Goal: Task Accomplishment & Management: Manage account settings

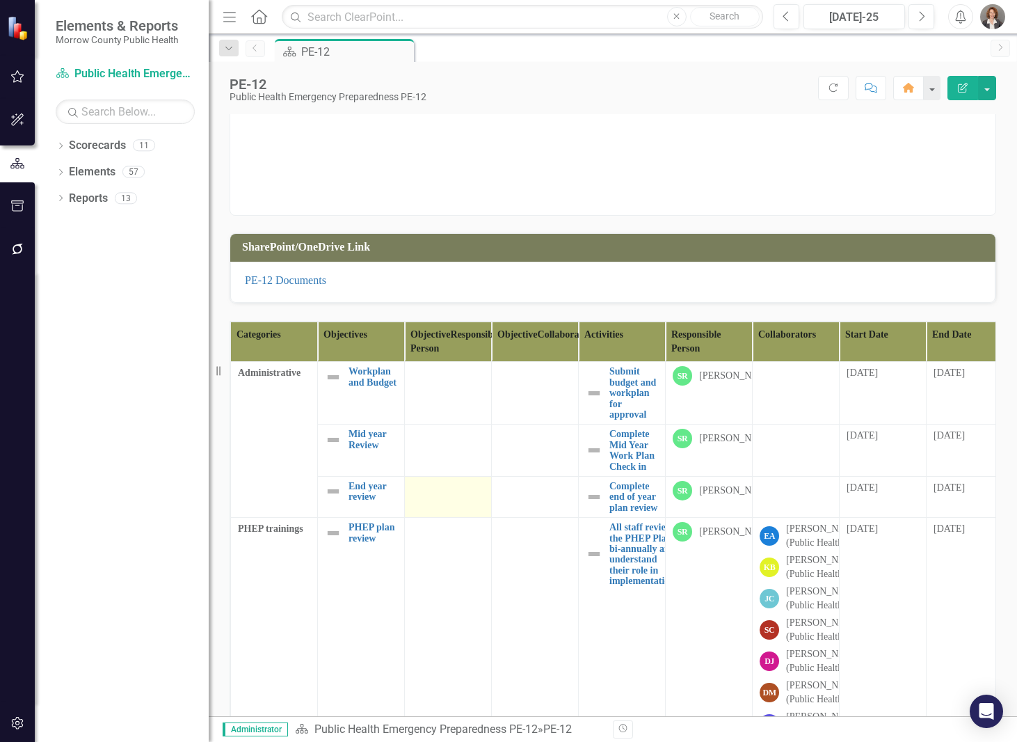
scroll to position [238, 0]
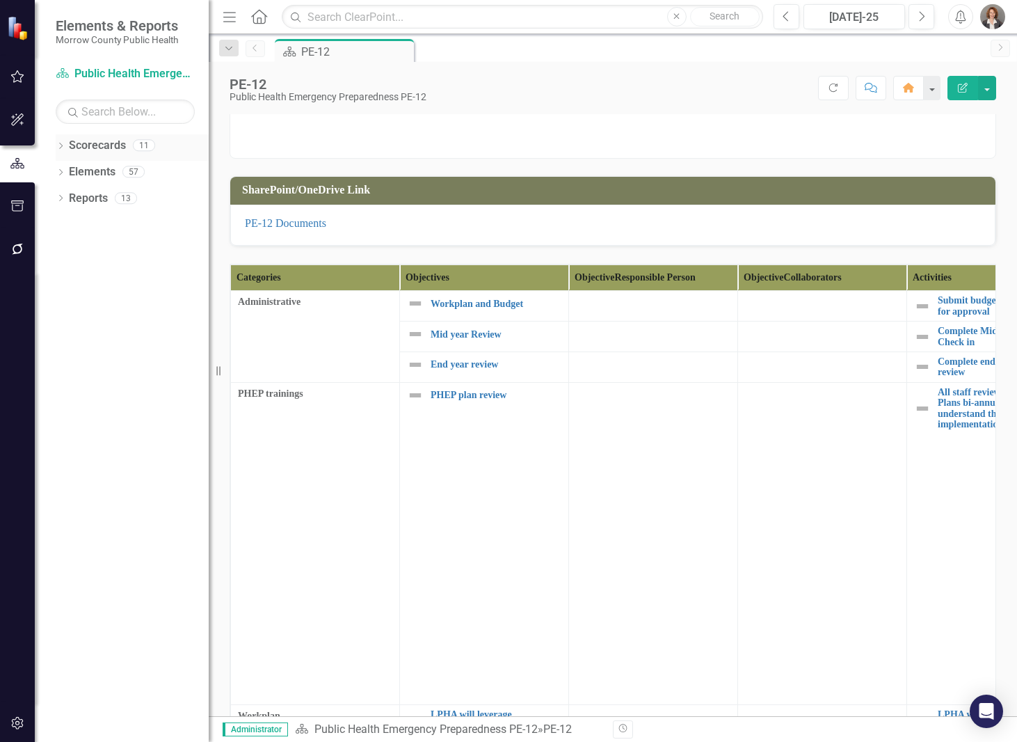
click at [100, 141] on link "Scorecards" at bounding box center [97, 146] width 57 height 16
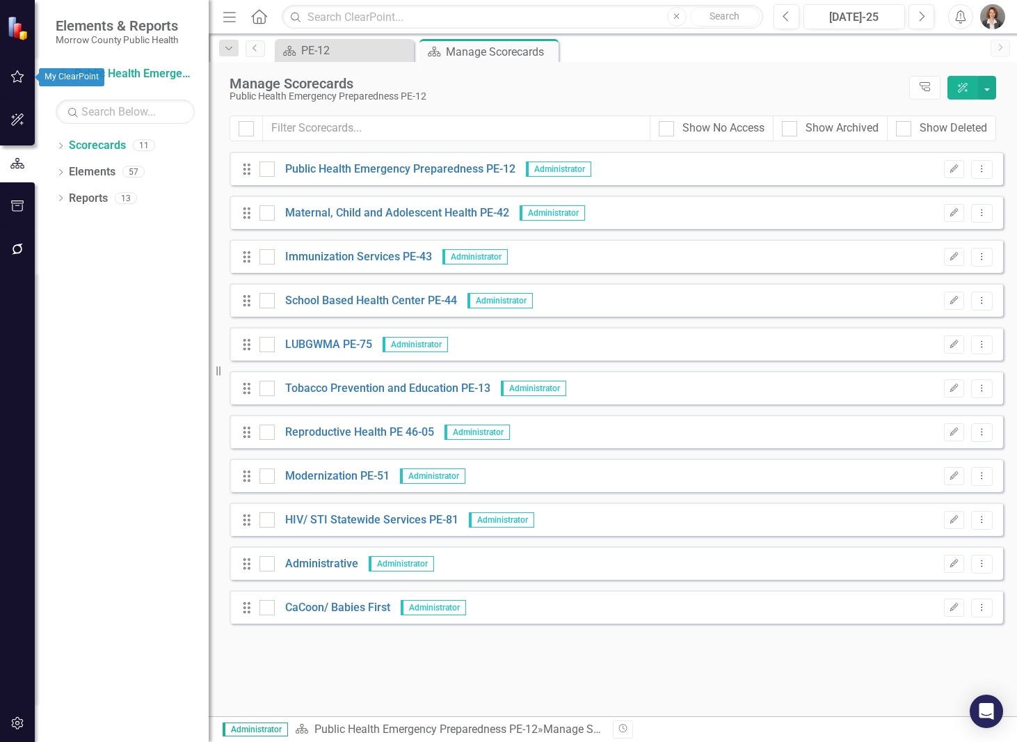
click at [15, 76] on icon "button" at bounding box center [17, 76] width 15 height 11
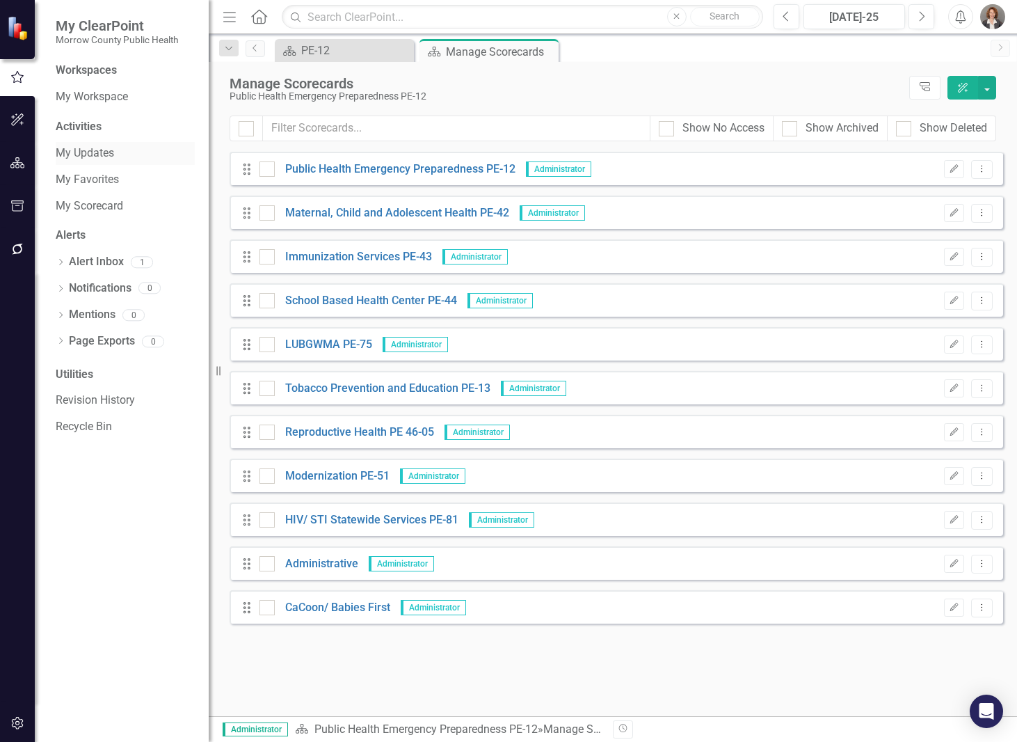
click at [103, 155] on link "My Updates" at bounding box center [125, 153] width 139 height 16
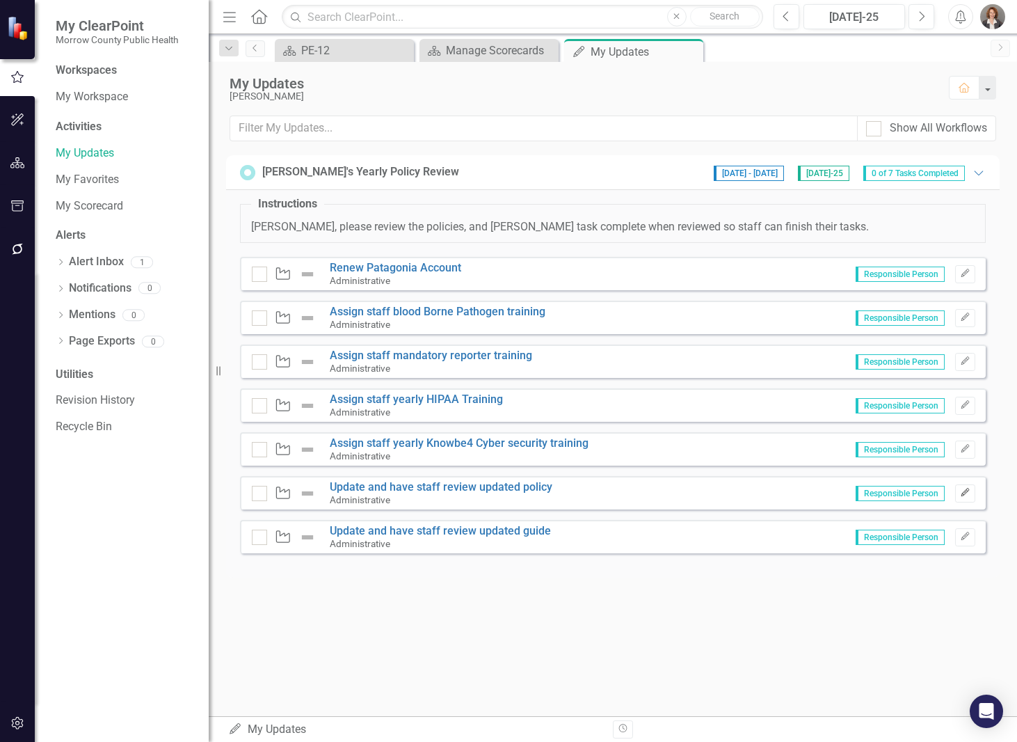
click at [965, 493] on icon "button" at bounding box center [965, 493] width 8 height 8
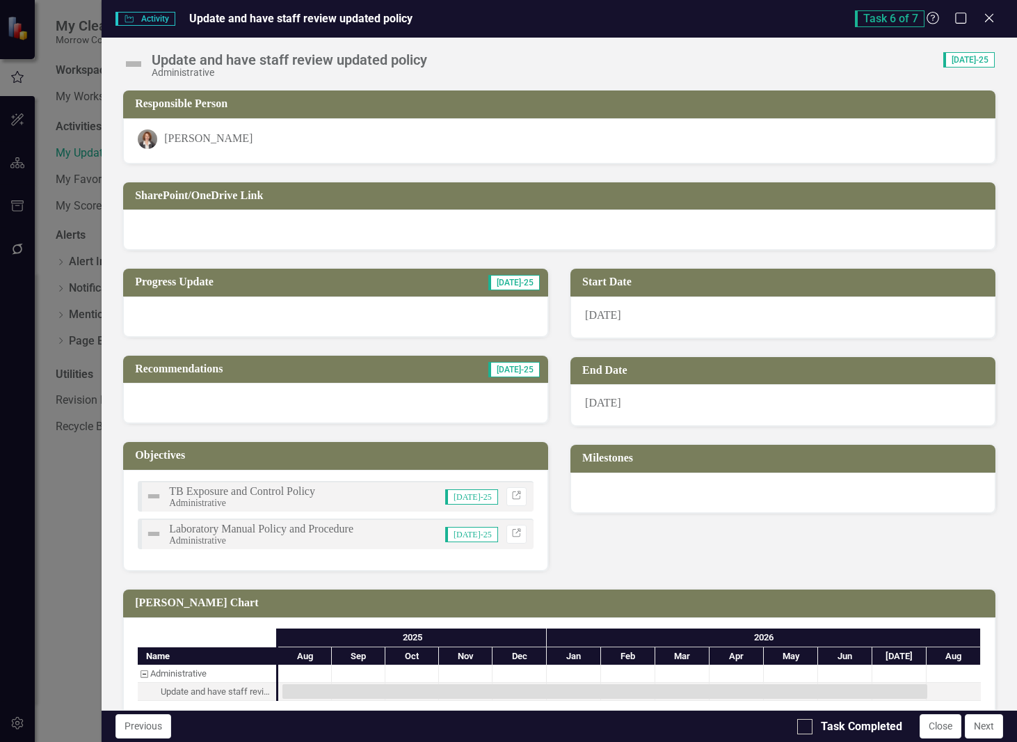
click at [140, 308] on div at bounding box center [335, 316] width 425 height 40
click at [144, 311] on div at bounding box center [335, 316] width 425 height 40
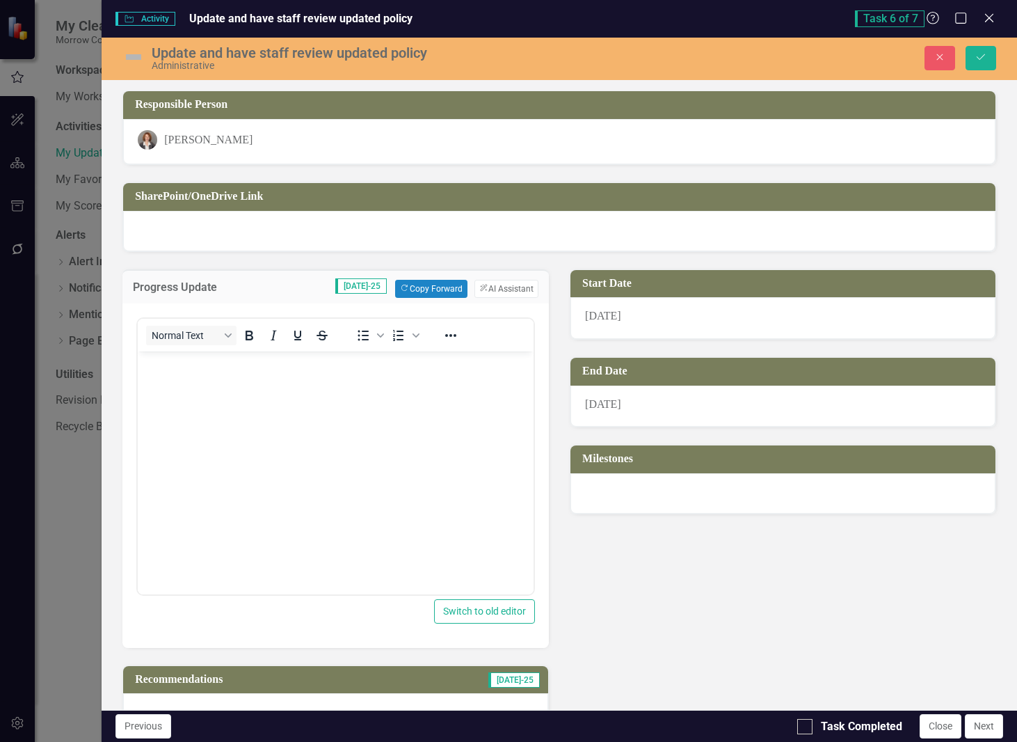
click at [157, 385] on body "Rich Text Area. Press ALT-0 for help." at bounding box center [336, 455] width 396 height 209
click at [986, 54] on icon "Save" at bounding box center [981, 57] width 13 height 10
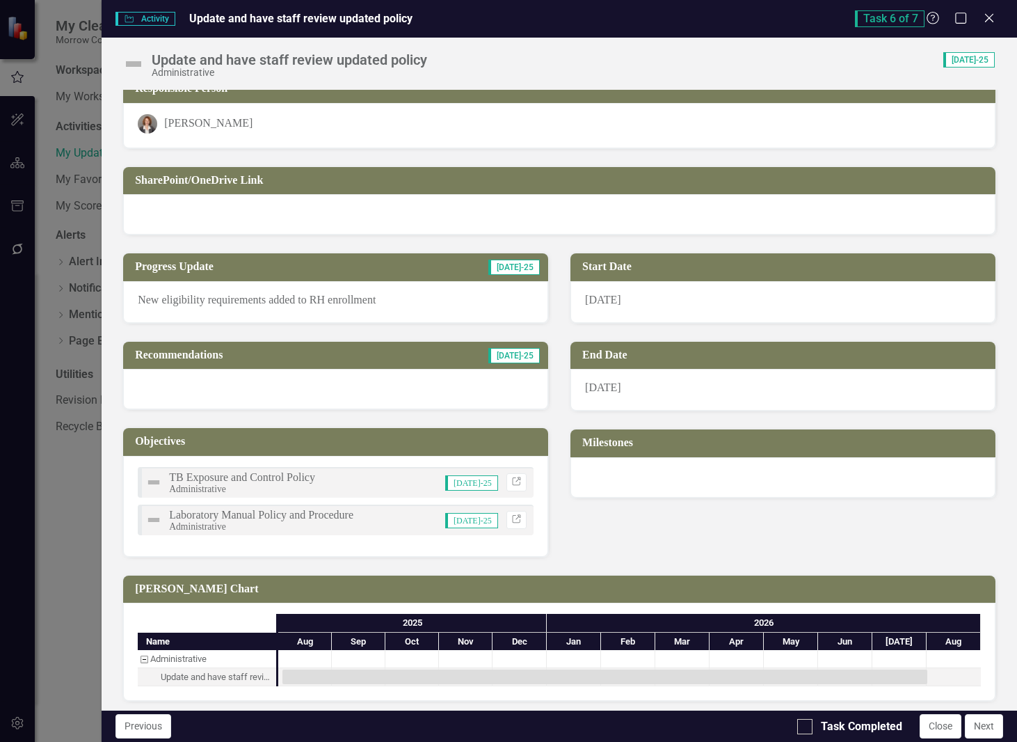
scroll to position [21, 0]
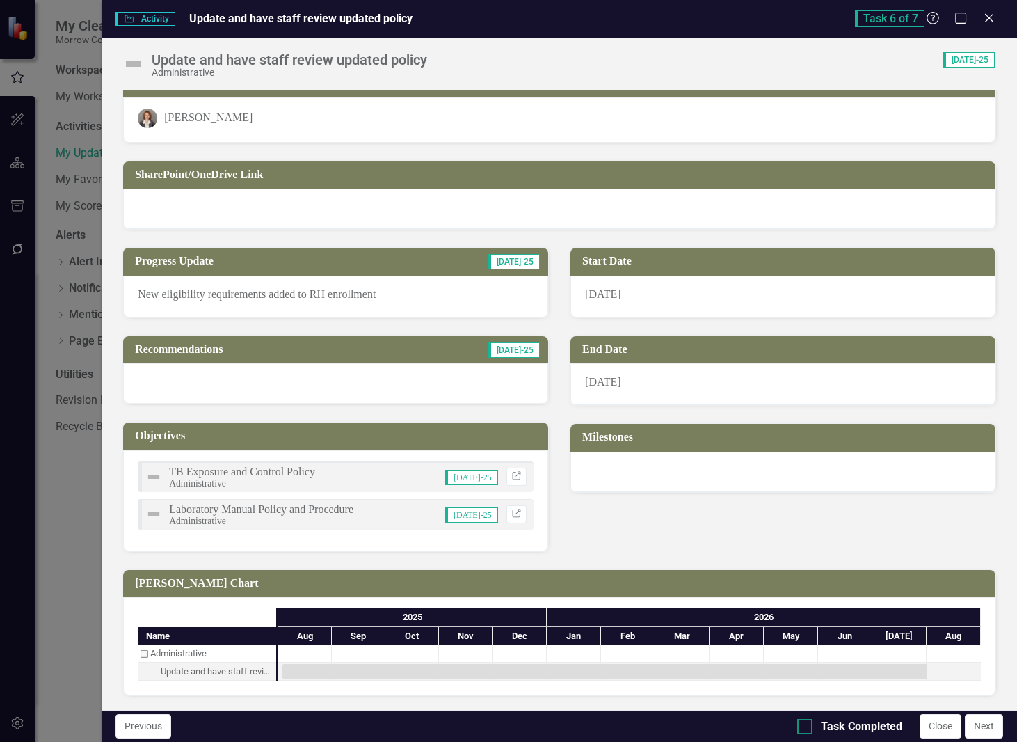
click at [805, 725] on input "Task Completed" at bounding box center [802, 723] width 9 height 9
checkbox input "true"
click at [983, 725] on button "Next" at bounding box center [984, 726] width 38 height 24
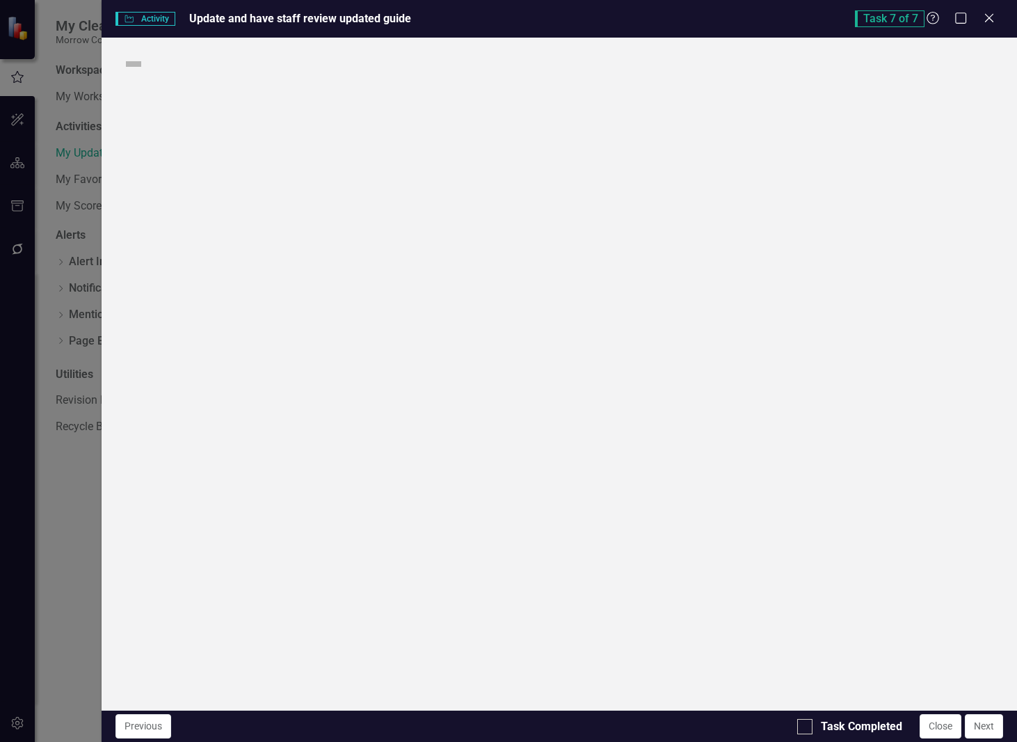
checkbox input "true"
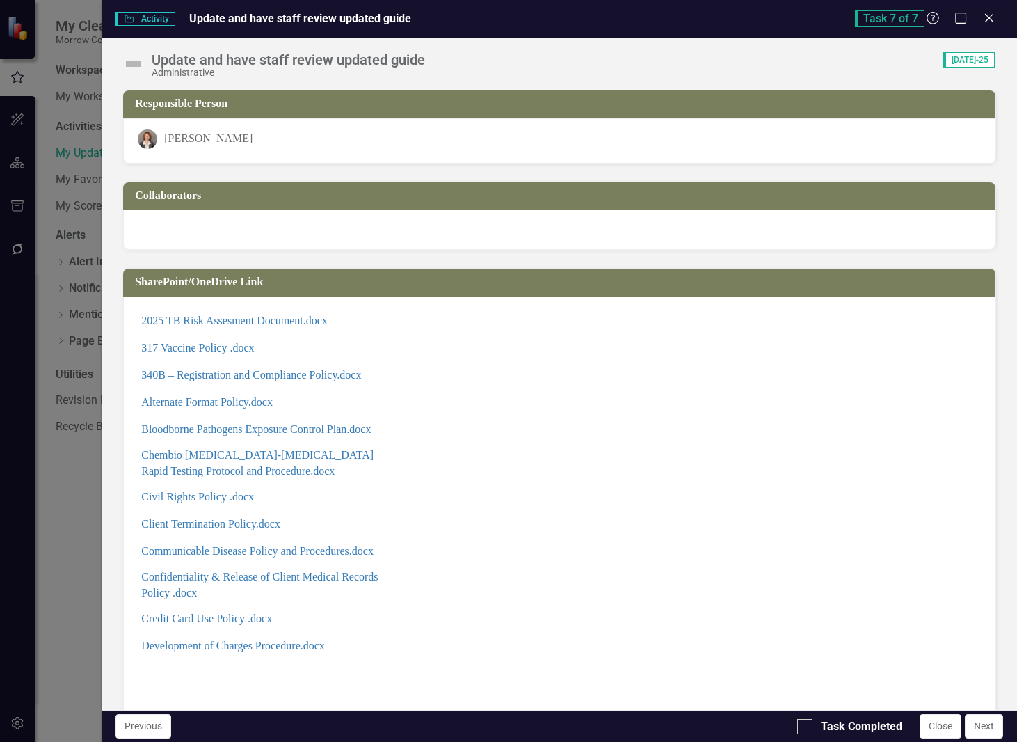
scroll to position [487, 0]
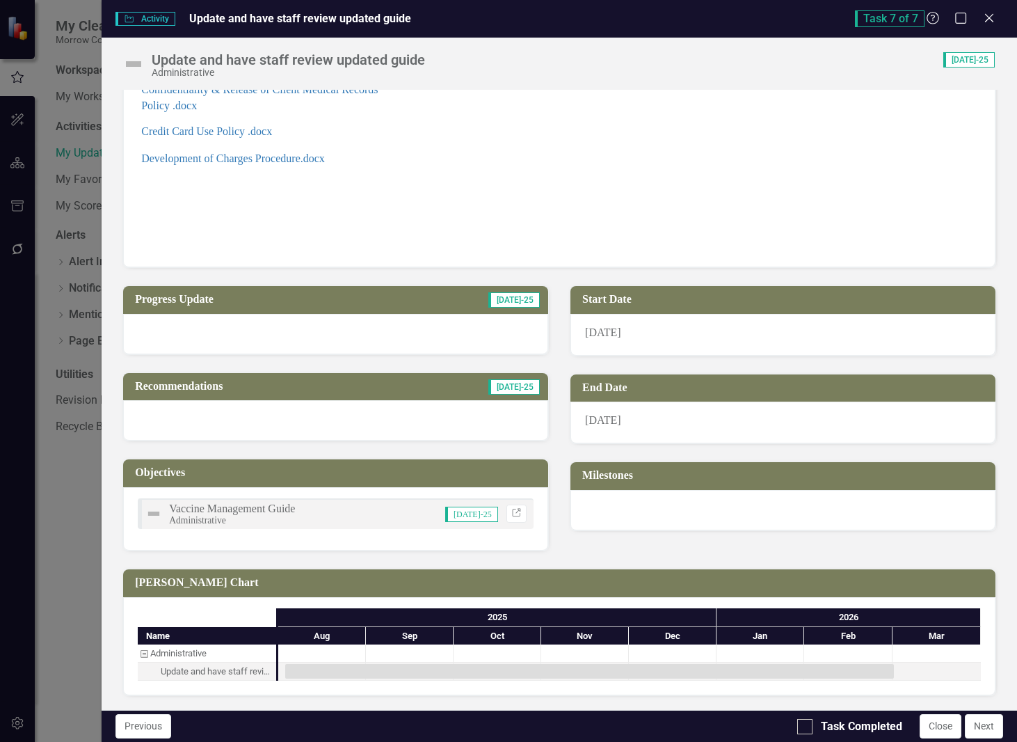
click at [167, 324] on div at bounding box center [335, 334] width 425 height 40
click at [167, 325] on div at bounding box center [335, 334] width 425 height 40
click at [144, 320] on div at bounding box center [335, 334] width 425 height 40
click at [144, 321] on div at bounding box center [335, 334] width 425 height 40
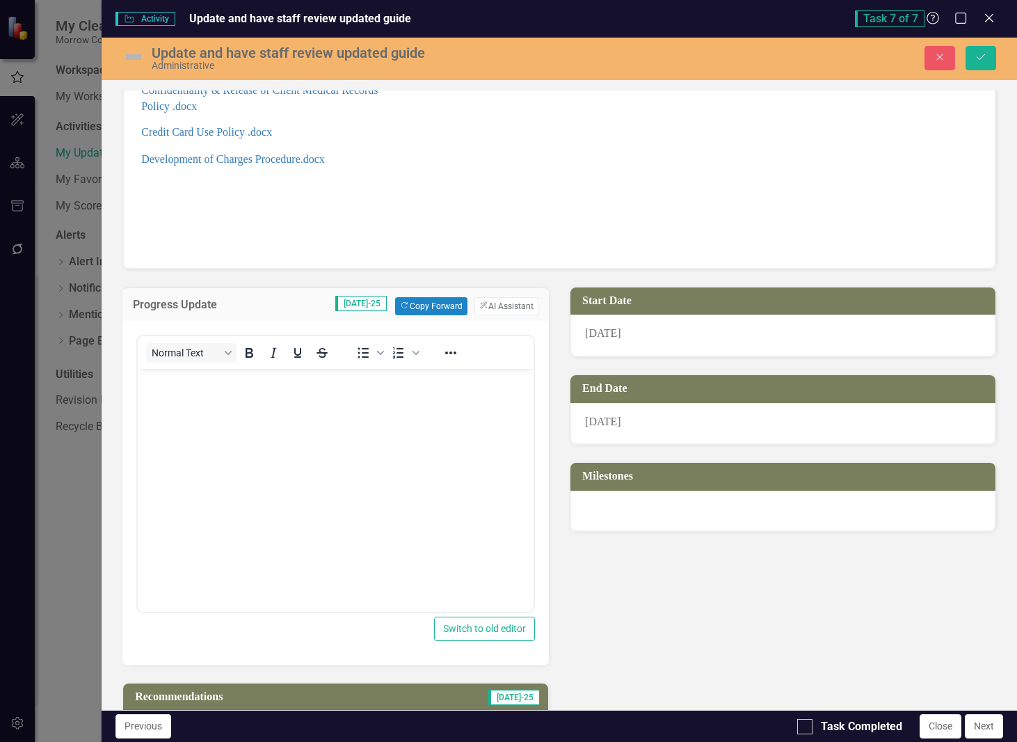
scroll to position [0, 0]
click at [160, 382] on p "Rich Text Area. Press ALT-0 for help." at bounding box center [335, 380] width 389 height 17
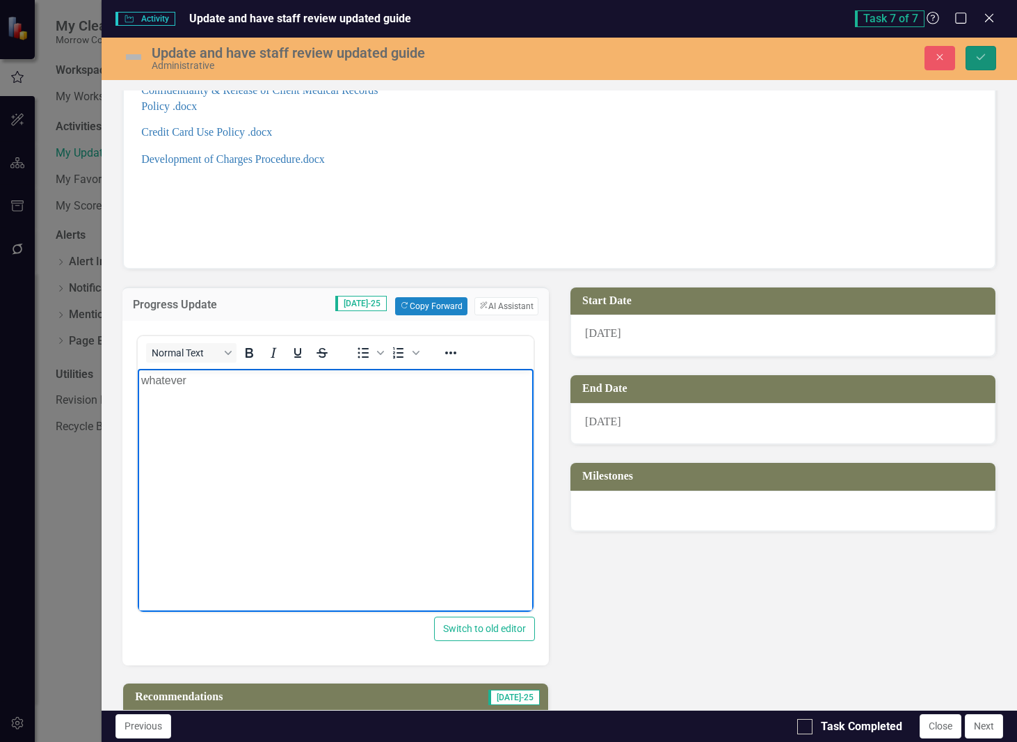
click at [981, 54] on icon "Save" at bounding box center [981, 57] width 13 height 10
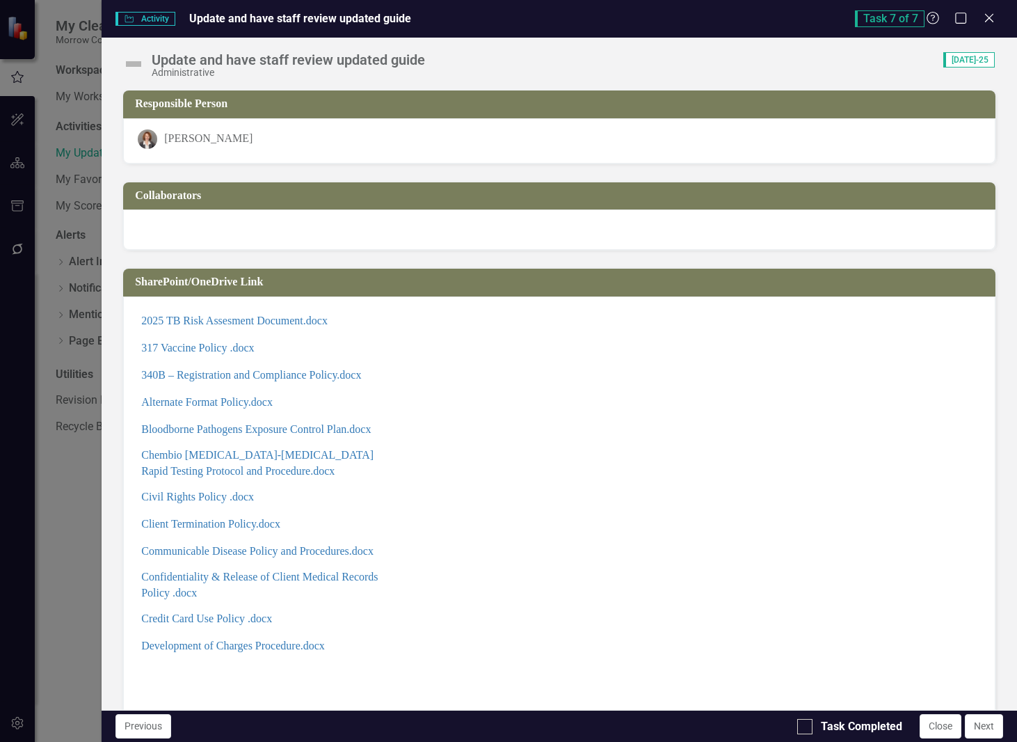
scroll to position [476, 0]
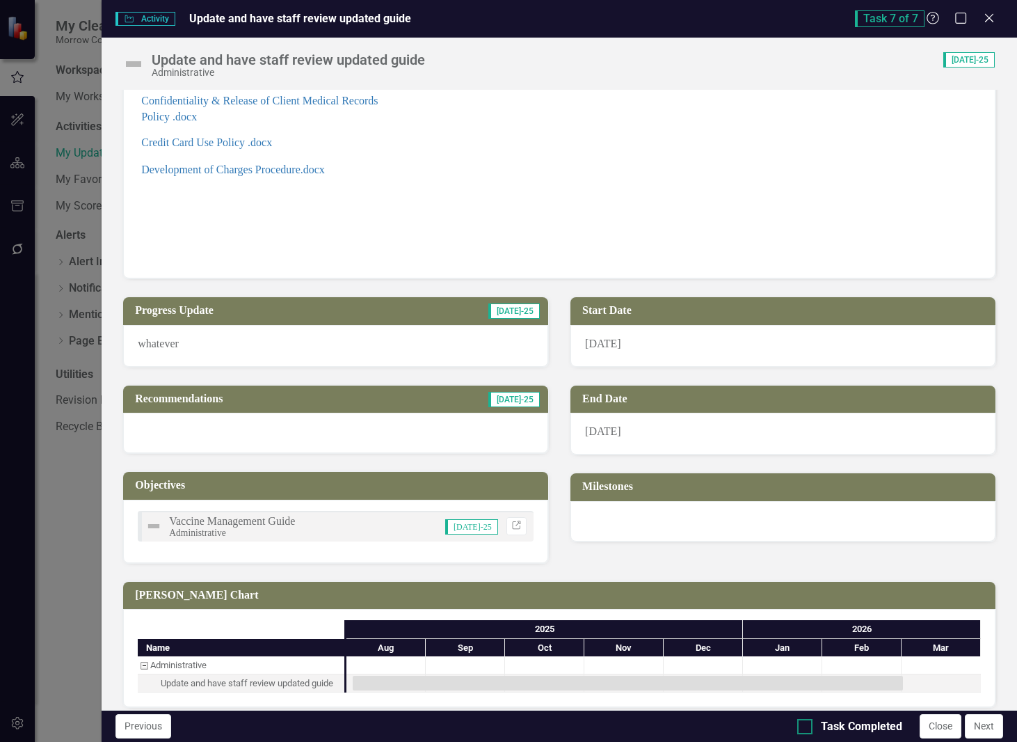
click at [804, 722] on input "Task Completed" at bounding box center [802, 723] width 9 height 9
checkbox input "true"
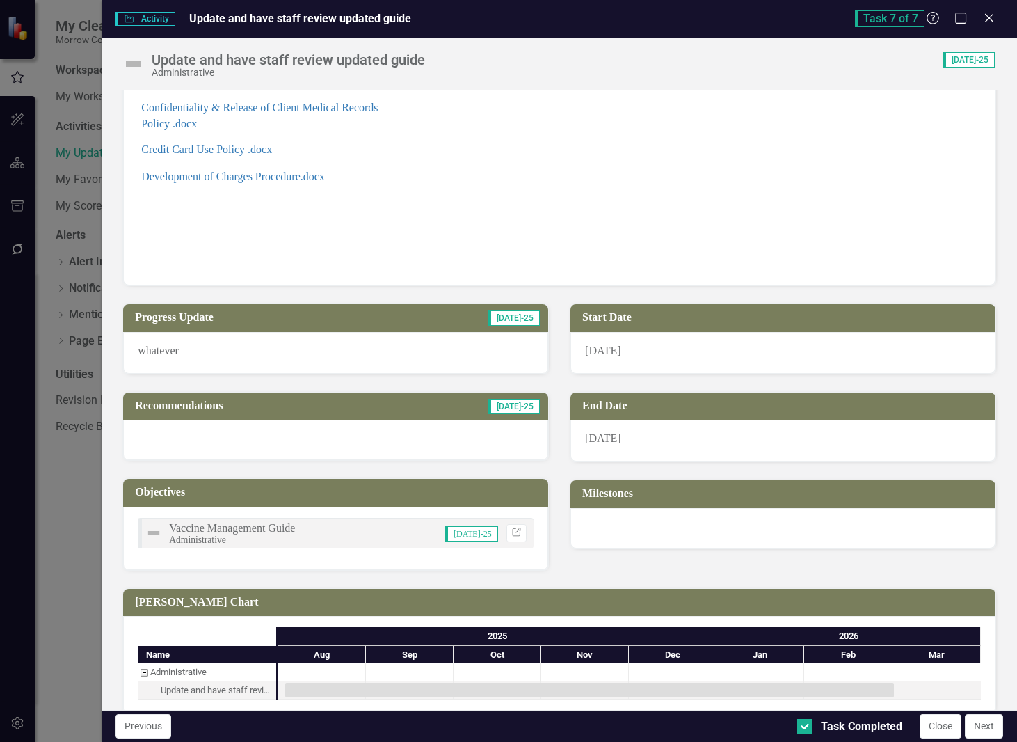
scroll to position [488, 0]
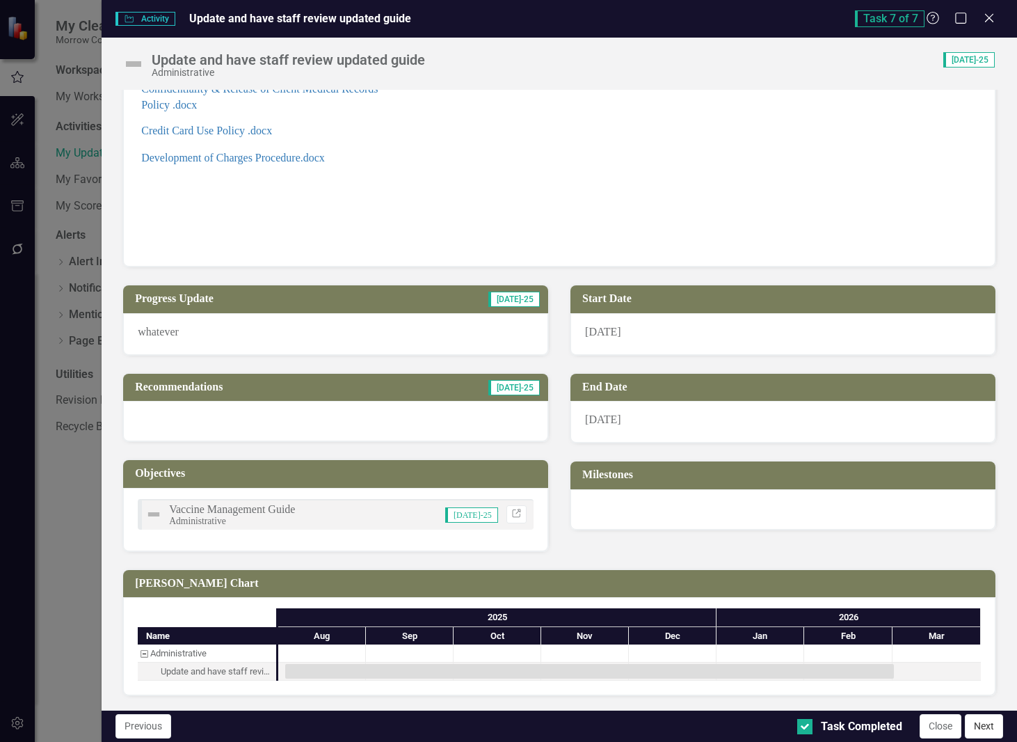
click at [989, 727] on button "Next" at bounding box center [984, 726] width 38 height 24
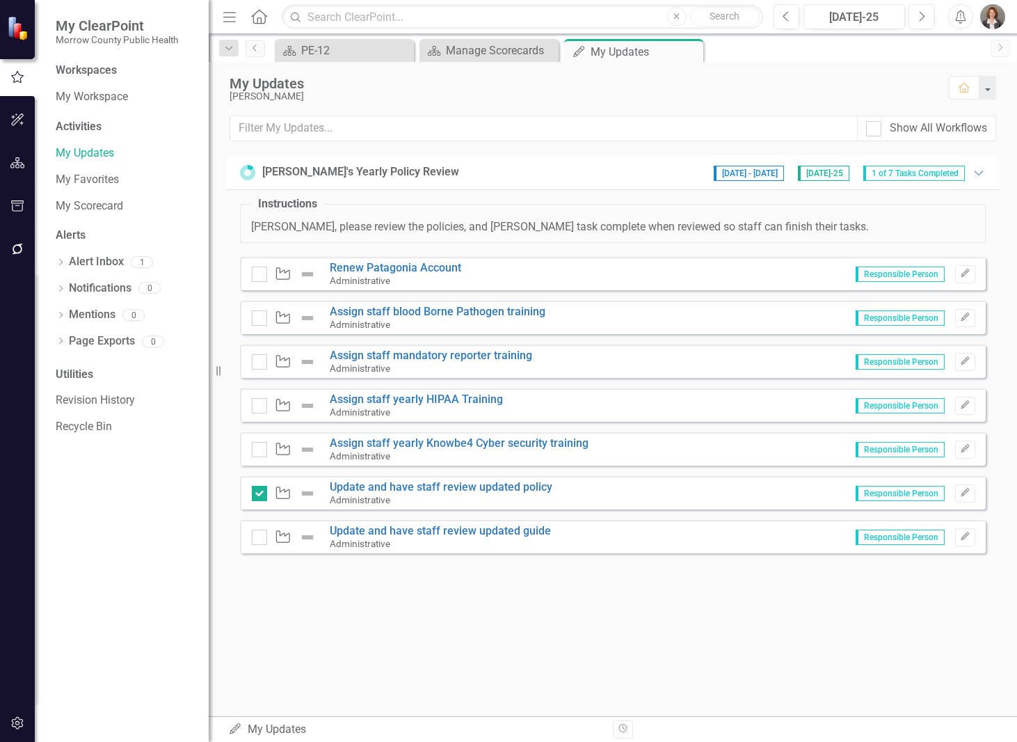
checkbox input "true"
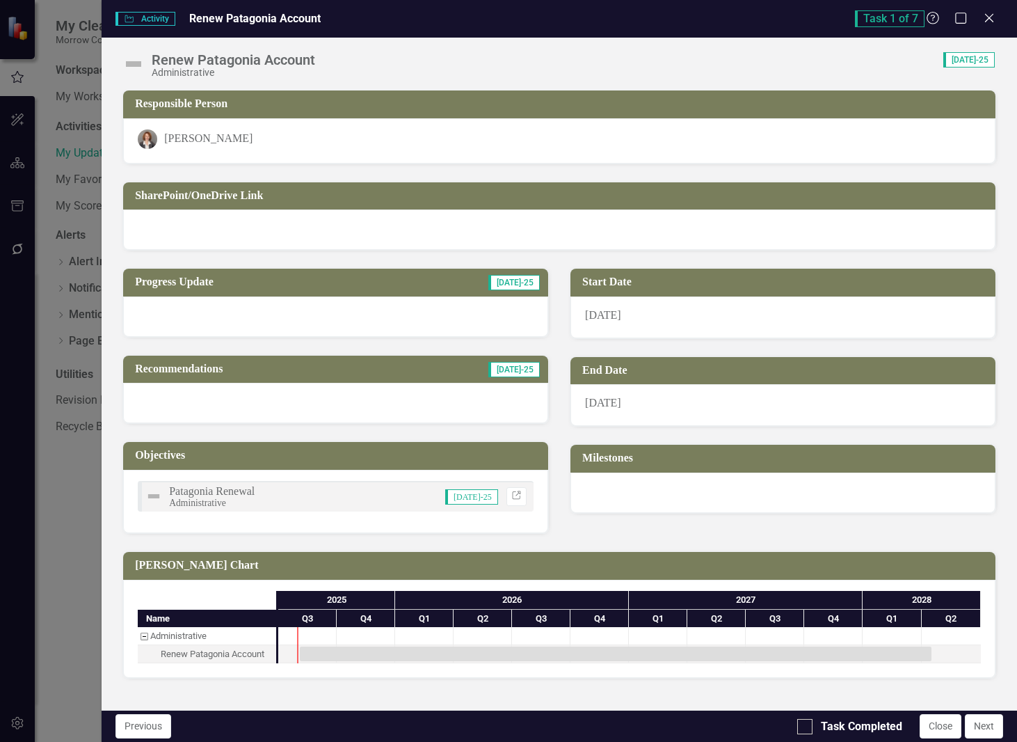
click at [145, 310] on div at bounding box center [335, 316] width 425 height 40
click at [164, 306] on div at bounding box center [335, 316] width 425 height 40
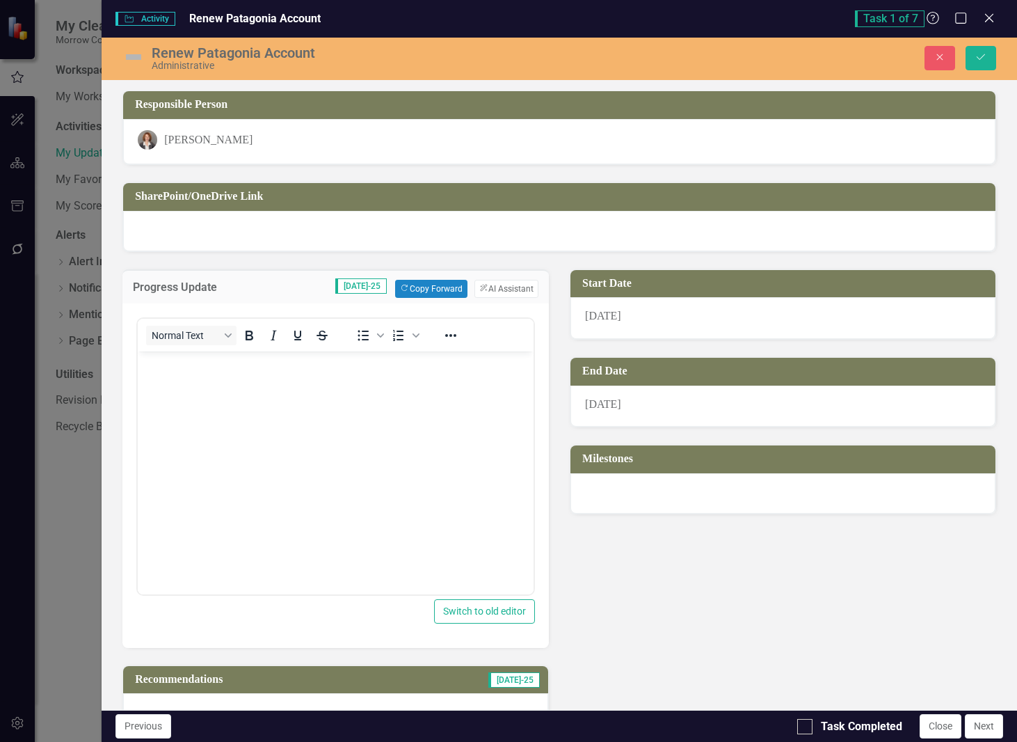
scroll to position [0, 0]
click at [942, 54] on icon "Close" at bounding box center [940, 57] width 13 height 10
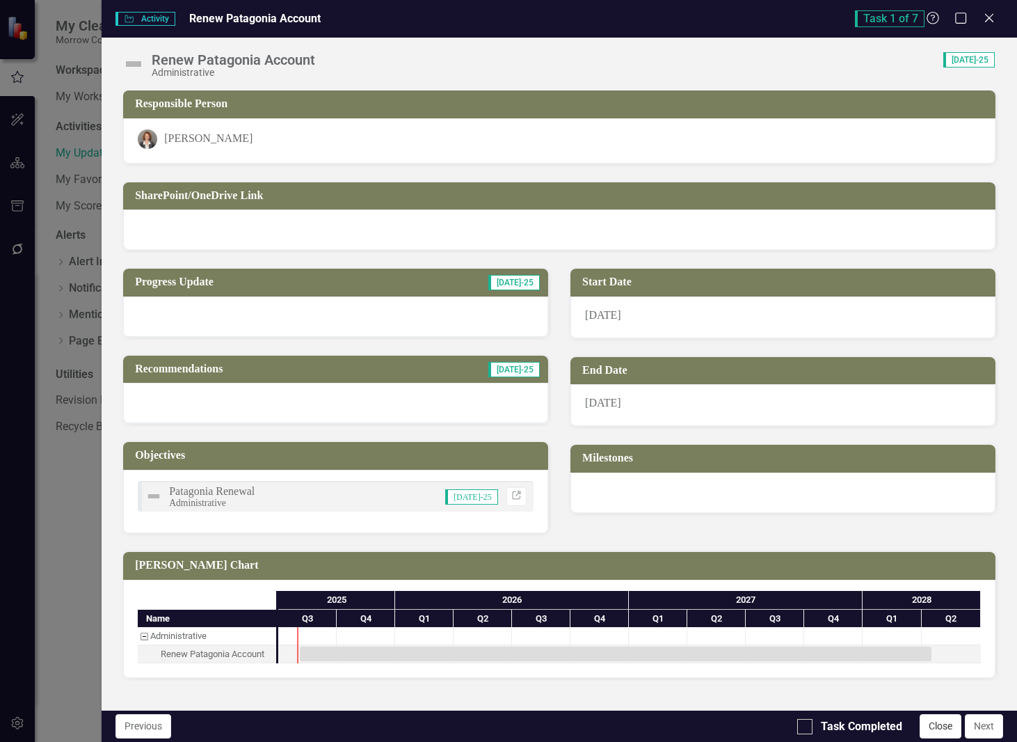
click at [935, 722] on button "Close" at bounding box center [941, 726] width 42 height 24
